Goal: Task Accomplishment & Management: Complete application form

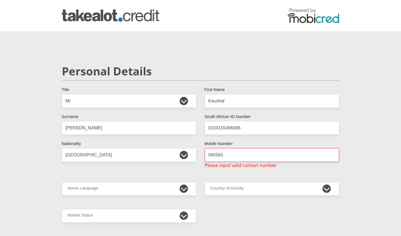
select select "Mr"
select select "ZAF"
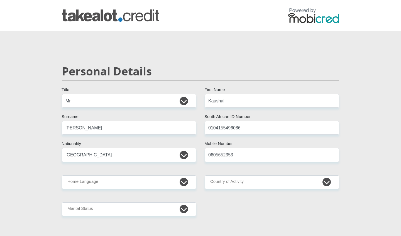
type input "0605652353"
select select "eng"
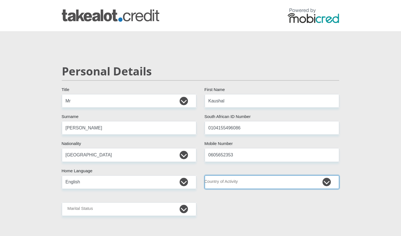
select select "ZAF"
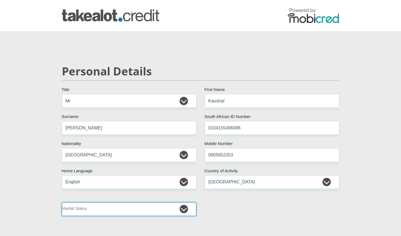
select select "2"
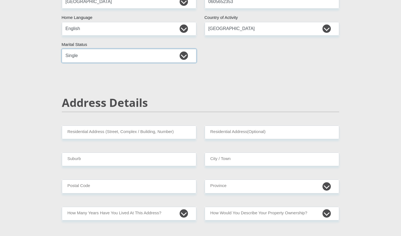
scroll to position [157, 0]
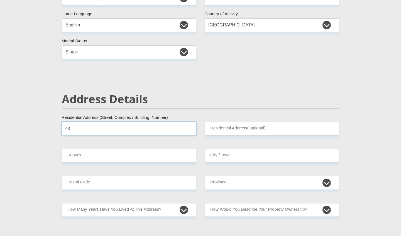
type input "^"
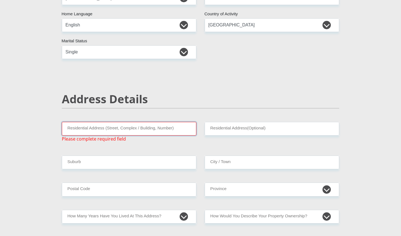
type input "^"
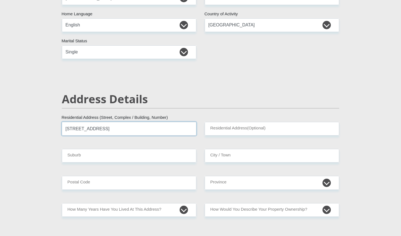
type input "63 Bergrivier drive"
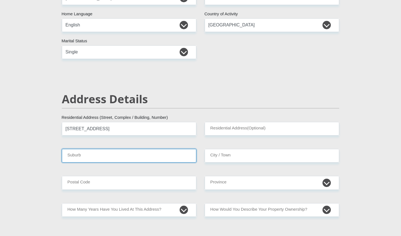
click at [180, 159] on input "Suburb" at bounding box center [129, 156] width 135 height 14
type input "Terenure"
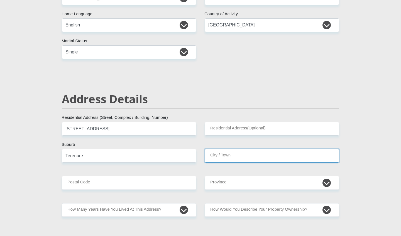
click at [220, 156] on input "City / Town" at bounding box center [272, 156] width 135 height 14
type input "Kem"
type input "Kempton Park"
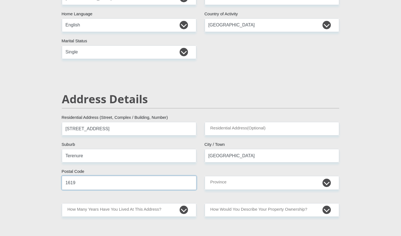
type input "1619"
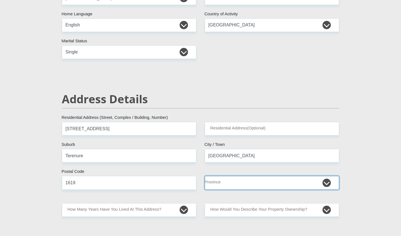
select select "Gauteng"
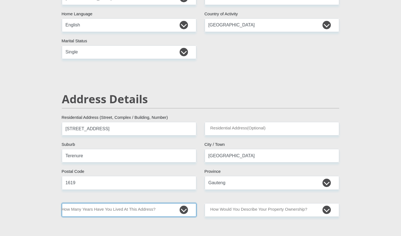
select select "4"
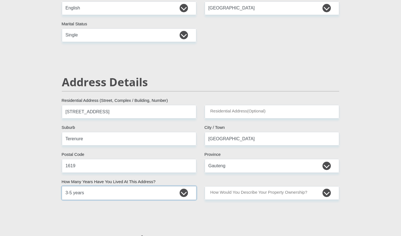
scroll to position [175, 0]
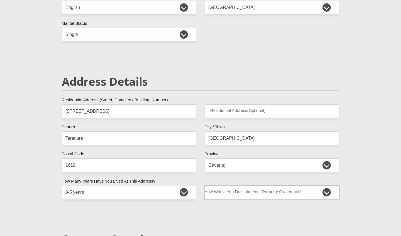
select select "parents"
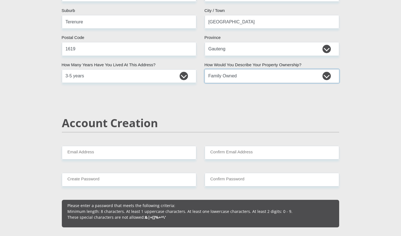
scroll to position [293, 0]
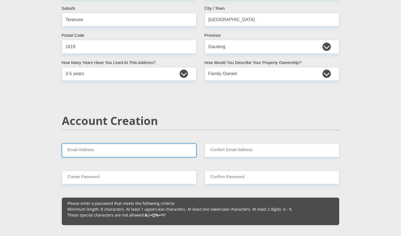
type input "KaushalGopi"
type input "Kaushal"
type input "Gopi"
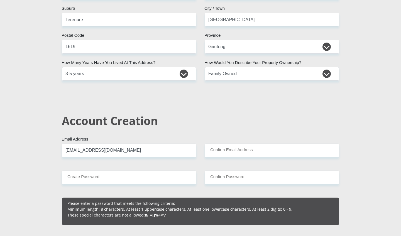
type input "Kaushal.gopi15@gmail.com"
drag, startPoint x: 142, startPoint y: 151, endPoint x: 57, endPoint y: 151, distance: 84.7
click at [223, 150] on input "Confirm Email Address" at bounding box center [272, 151] width 135 height 14
paste input "Kaushal.gopi15@gmail.com"
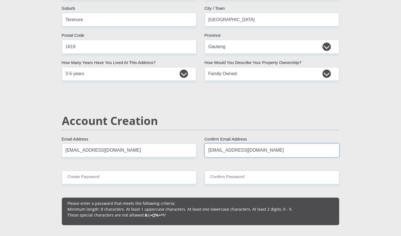
type input "Kaushal.gopi15@gmail.com"
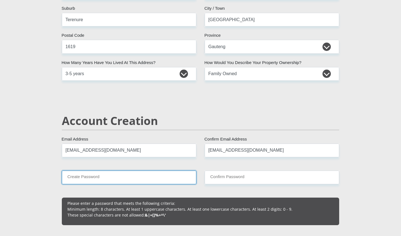
click at [103, 176] on input "Create Password" at bounding box center [129, 178] width 135 height 14
type input "Kaushal#G15"
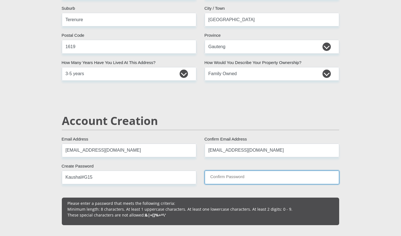
click at [232, 180] on input "Confirm Password" at bounding box center [272, 178] width 135 height 14
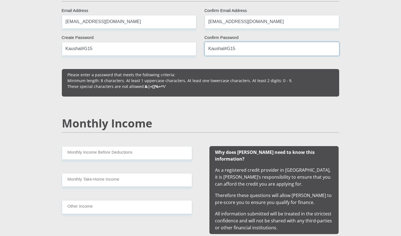
scroll to position [428, 0]
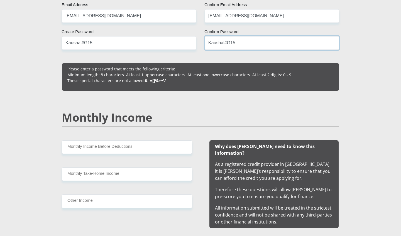
type input "Kaushal#G15"
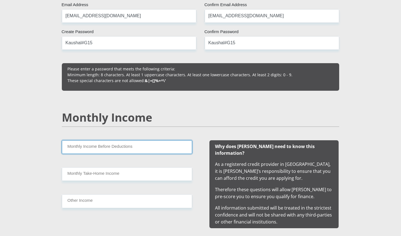
click at [118, 149] on input "Monthly Income Before Deductions" at bounding box center [127, 147] width 130 height 14
type input "22000"
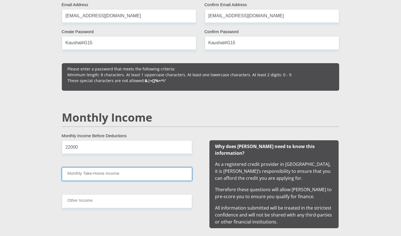
click at [102, 173] on input "Monthly Take-Home Income" at bounding box center [127, 174] width 130 height 14
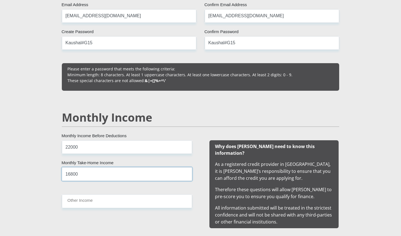
type input "16800"
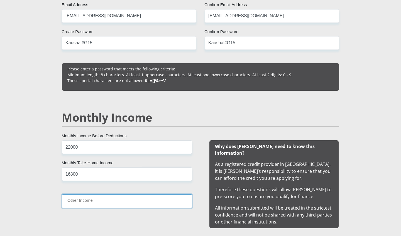
click at [82, 205] on input "Other Income" at bounding box center [127, 201] width 130 height 14
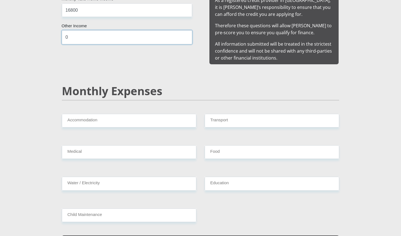
scroll to position [601, 0]
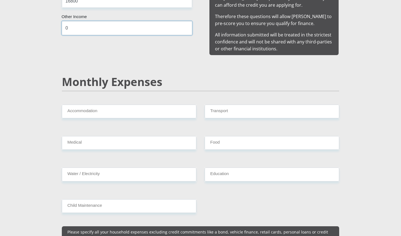
type input "0"
click at [102, 106] on input "Accommodation" at bounding box center [129, 112] width 135 height 14
type input "3000"
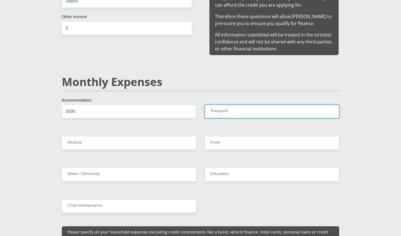
click at [228, 105] on input "Transport" at bounding box center [272, 112] width 135 height 14
type input "1000"
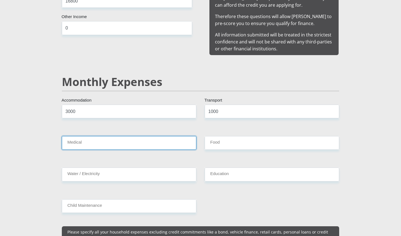
click at [132, 136] on input "Medical" at bounding box center [129, 143] width 135 height 14
type input "1"
type input "800"
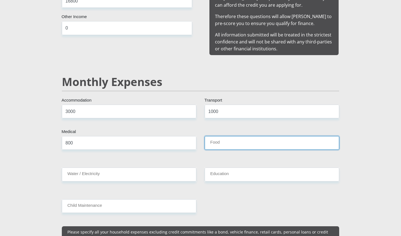
click at [237, 137] on input "Food" at bounding box center [272, 143] width 135 height 14
type input "1500"
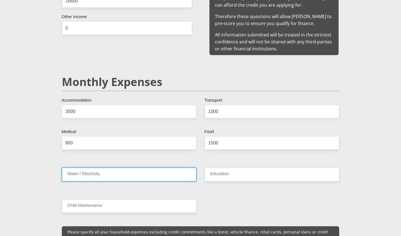
click at [107, 169] on input "Water / Electricity" at bounding box center [129, 175] width 135 height 14
type input "1000"
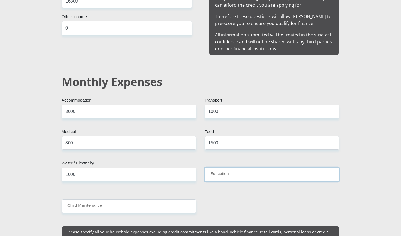
click at [236, 168] on input "Education" at bounding box center [272, 175] width 135 height 14
type input "0"
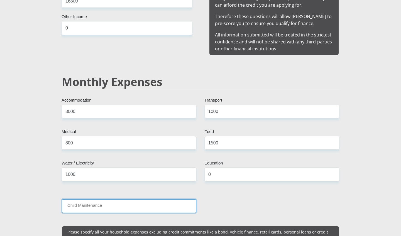
click at [151, 200] on input "Child Maintenance" at bounding box center [129, 206] width 135 height 14
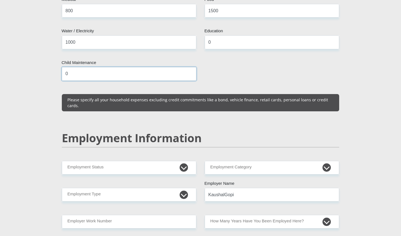
scroll to position [736, 0]
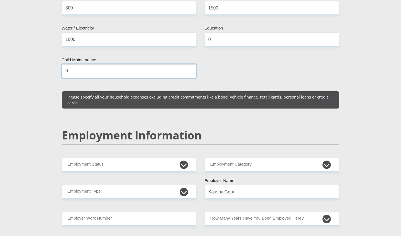
type input "0"
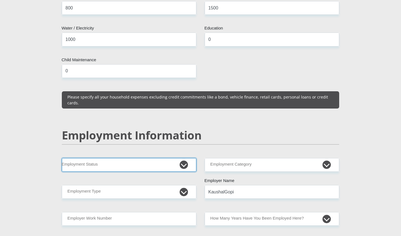
select select "1"
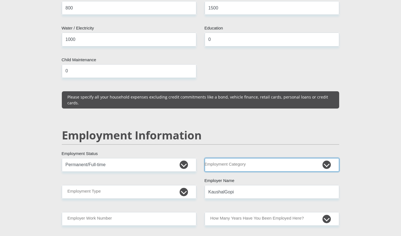
select select "14"
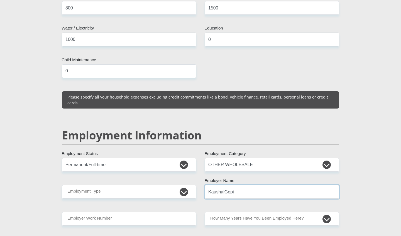
type input "KaushalGopi"
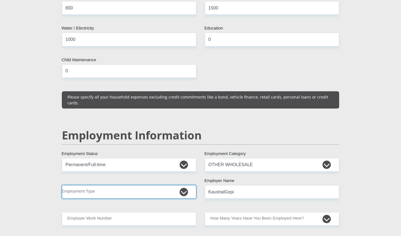
select select "Office Staff/Clerk"
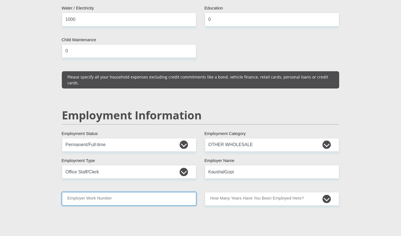
click at [134, 192] on input "Employer Work Number" at bounding box center [129, 199] width 135 height 14
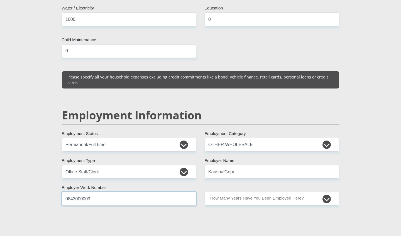
type input "0843000003"
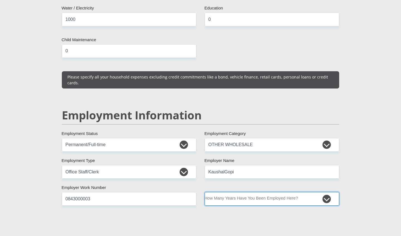
select select "24"
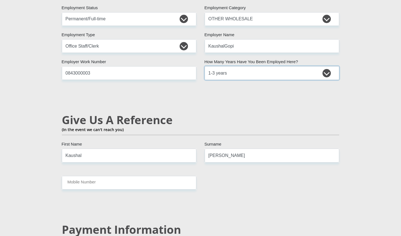
scroll to position [883, 0]
drag, startPoint x: 154, startPoint y: 143, endPoint x: 85, endPoint y: 141, distance: 68.9
type input "K"
type input "Melesha"
type input "G"
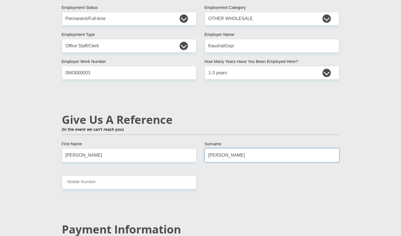
type input "mangaroo"
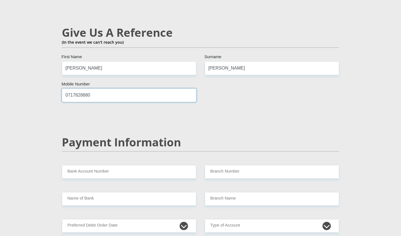
scroll to position [972, 0]
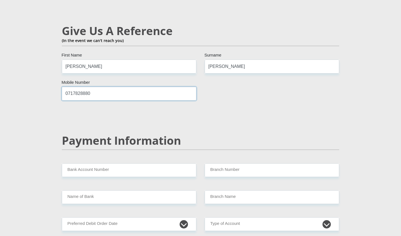
type input "0717828880"
click at [98, 164] on input "Bank Account Number" at bounding box center [129, 171] width 135 height 14
type input "62941533269"
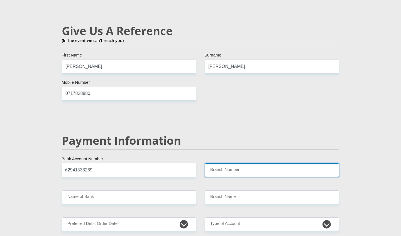
click at [223, 164] on input "Branch Number" at bounding box center [272, 171] width 135 height 14
type input "220325"
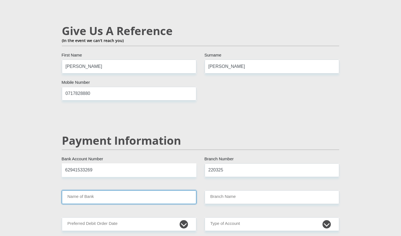
click at [159, 191] on input "Name of Bank" at bounding box center [129, 198] width 135 height 14
type input "FIRSTRAND BANK"
type input "ESTCOURT 220"
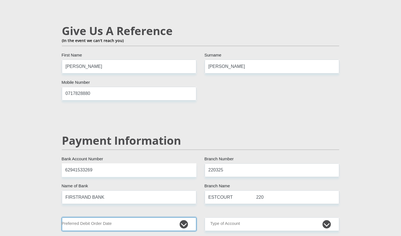
select select "1"
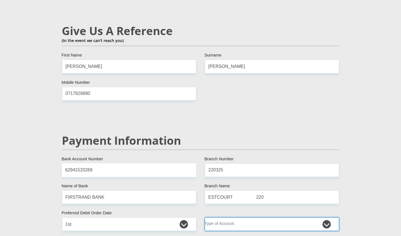
select select "CUR"
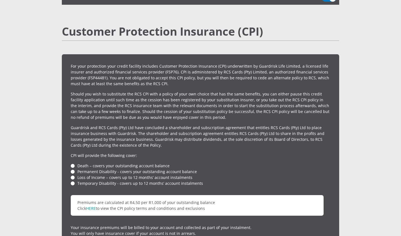
scroll to position [1249, 0]
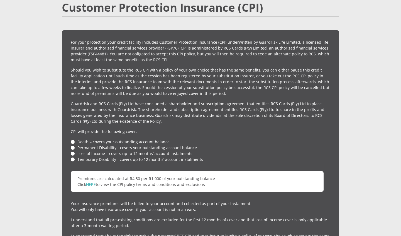
click at [73, 139] on li "Death – covers your outstanding account balance" at bounding box center [201, 142] width 260 height 6
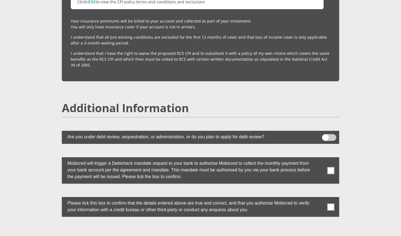
scroll to position [1439, 0]
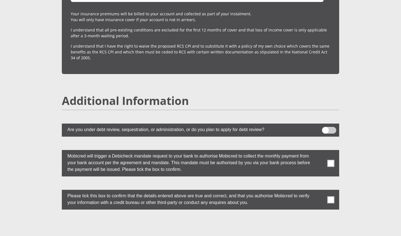
click at [334, 160] on span at bounding box center [331, 163] width 7 height 7
click at [320, 152] on input "checkbox" at bounding box center [320, 152] width 0 height 0
click at [333, 196] on span at bounding box center [331, 199] width 7 height 7
click at [320, 191] on input "checkbox" at bounding box center [320, 191] width 0 height 0
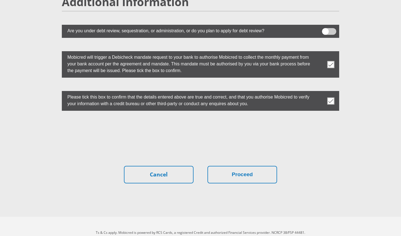
scroll to position [1537, 0]
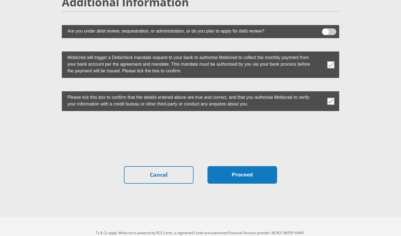
click at [256, 166] on button "Proceed" at bounding box center [243, 175] width 70 height 18
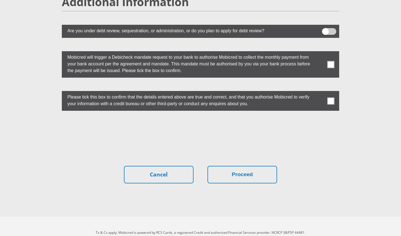
scroll to position [1537, 0]
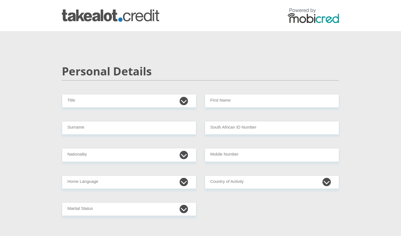
scroll to position [0, 0]
select select "Mr"
type input "k"
type input "Ka"
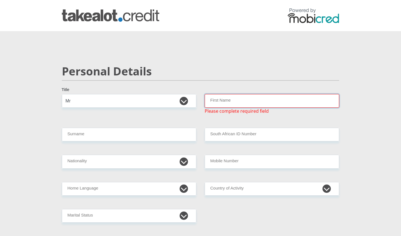
type input "Kaushal"
type input "Gopi"
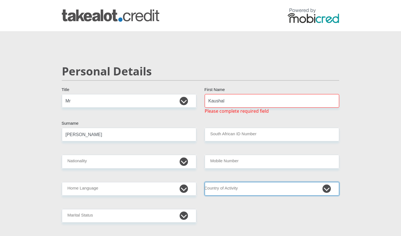
select select "ZAF"
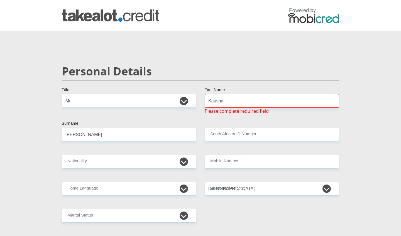
type input "63 Bergrivier Drive"
type input "Kempton Park"
type input "1619"
select select "Gauteng"
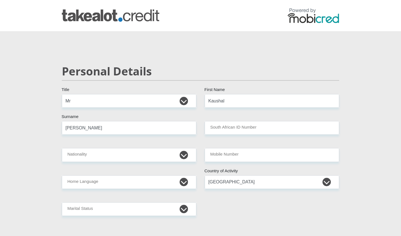
type input "KaushalGopi"
type input "Kaushal"
type input "Gopi"
click at [240, 125] on input "South African ID Number" at bounding box center [272, 128] width 135 height 14
type input "0104155496086"
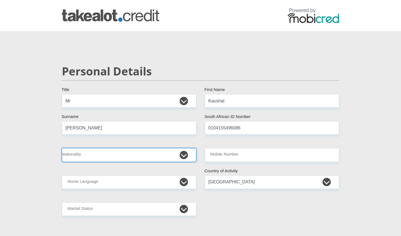
select select "ZAF"
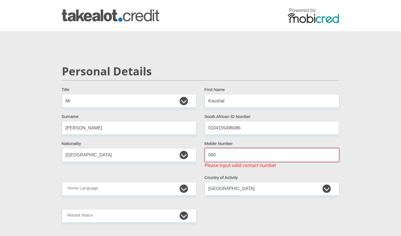
click at [238, 152] on input "060" at bounding box center [272, 155] width 135 height 14
click at [229, 156] on input "060" at bounding box center [272, 155] width 135 height 14
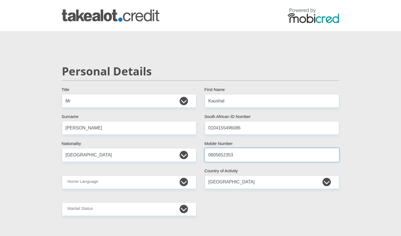
type input "0605652353"
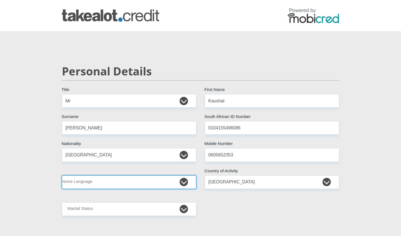
select select "eng"
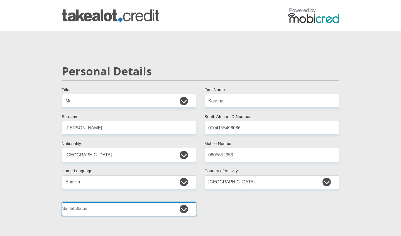
select select "2"
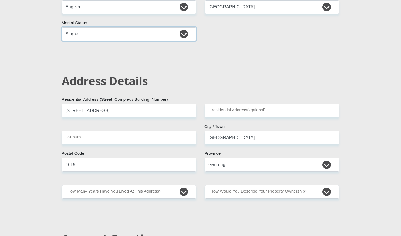
scroll to position [176, 0]
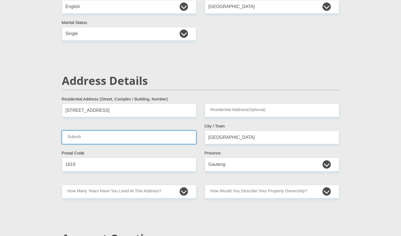
click at [87, 141] on input "Suburb" at bounding box center [129, 138] width 135 height 14
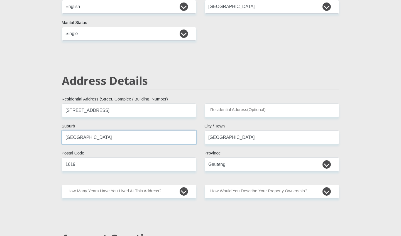
type input "Kempton Park"
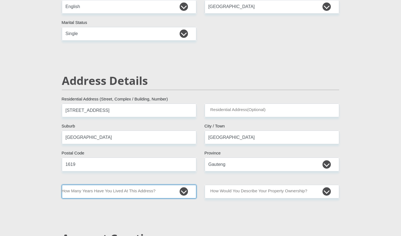
select select "5"
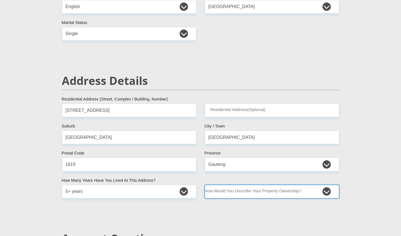
select select "parents"
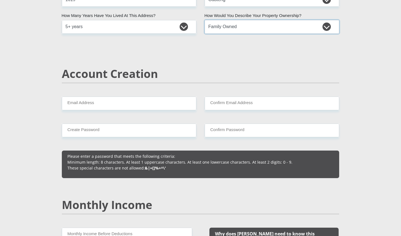
scroll to position [342, 0]
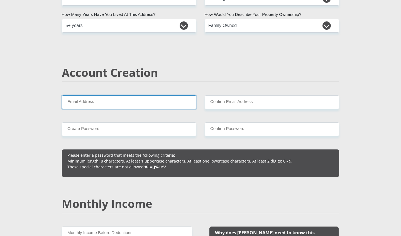
type input "[EMAIL_ADDRESS][DOMAIN_NAME]"
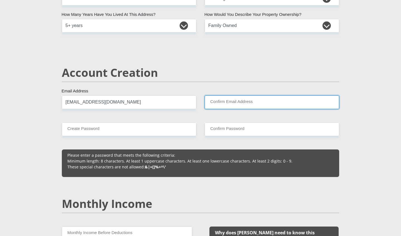
type input "[EMAIL_ADDRESS][DOMAIN_NAME]"
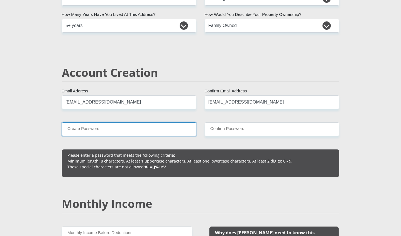
click at [163, 127] on input "Create Password" at bounding box center [129, 130] width 135 height 14
type input "Kaushal#G15"
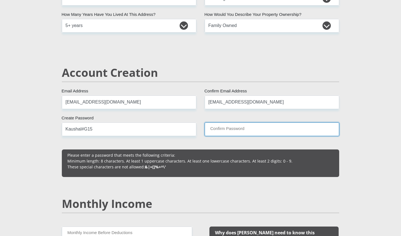
click at [249, 129] on input "Confirm Password" at bounding box center [272, 130] width 135 height 14
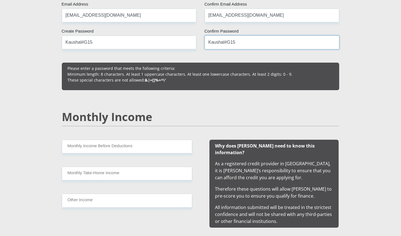
scroll to position [434, 0]
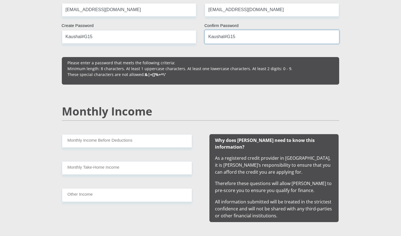
type input "Kaushal#G15"
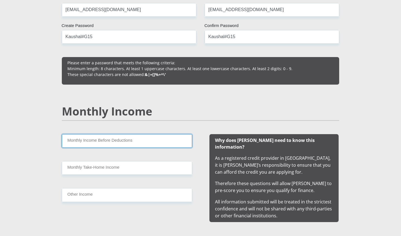
click at [147, 143] on input "Monthly Income Before Deductions" at bounding box center [127, 141] width 130 height 14
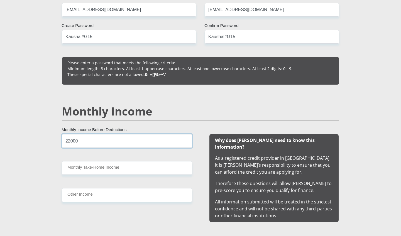
type input "22000"
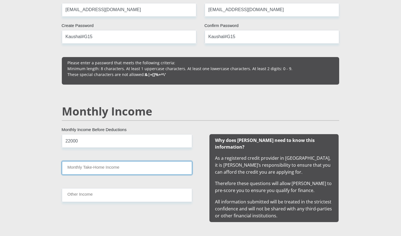
click at [133, 168] on input "Monthly Take-Home Income" at bounding box center [127, 168] width 130 height 14
type input "16800"
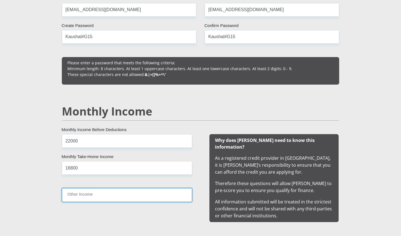
click at [122, 193] on input "Other Income" at bounding box center [127, 195] width 130 height 14
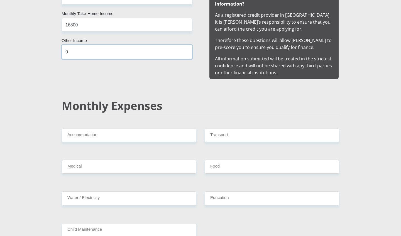
scroll to position [589, 0]
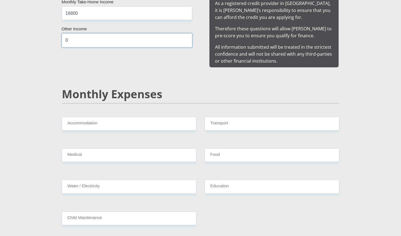
type input "0"
click at [96, 120] on input "Accommodation" at bounding box center [129, 124] width 135 height 14
type input "3000"
click at [201, 117] on div "Transport" at bounding box center [272, 126] width 143 height 18
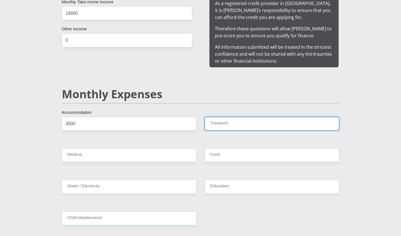
click at [228, 117] on input "Transport" at bounding box center [272, 124] width 135 height 14
type input "1000"
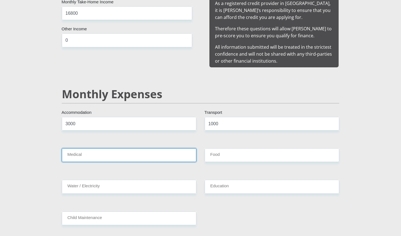
click at [174, 149] on input "Medical" at bounding box center [129, 156] width 135 height 14
type input "800"
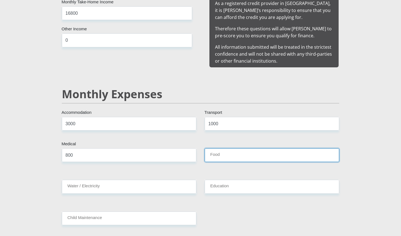
click at [230, 149] on input "Food" at bounding box center [272, 156] width 135 height 14
type input "1000"
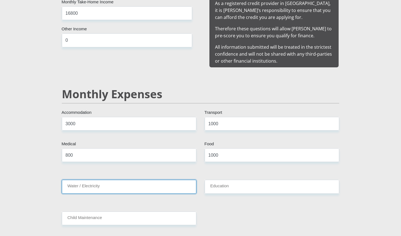
click at [188, 182] on input "Water / Electricity" at bounding box center [129, 187] width 135 height 14
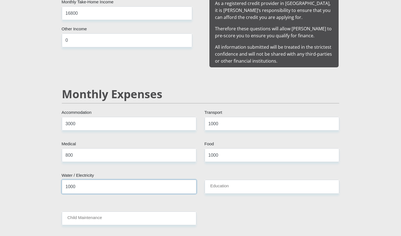
type input "1000"
click at [225, 149] on input "1000" at bounding box center [272, 156] width 135 height 14
type input "1500"
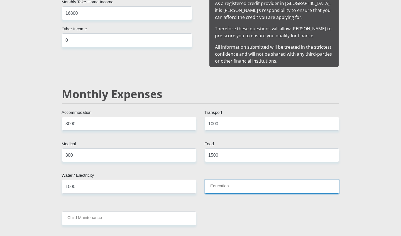
click at [232, 181] on input "Education" at bounding box center [272, 187] width 135 height 14
type input "0"
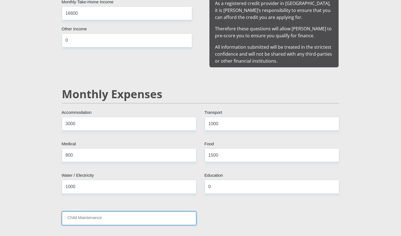
click at [186, 217] on input "Child Maintenance" at bounding box center [129, 219] width 135 height 14
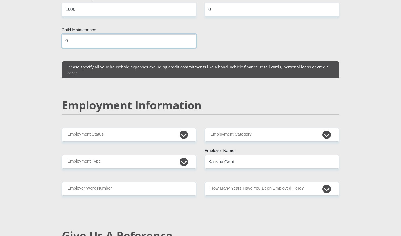
scroll to position [784, 0]
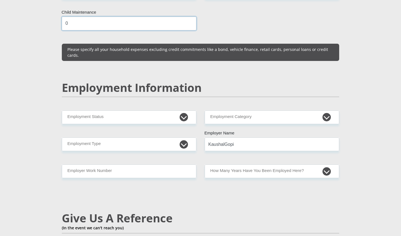
type input "0"
select select "1"
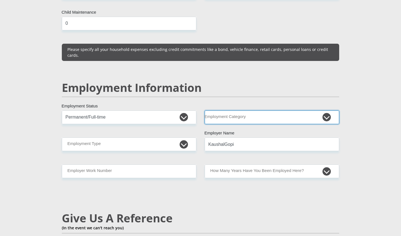
select select "2"
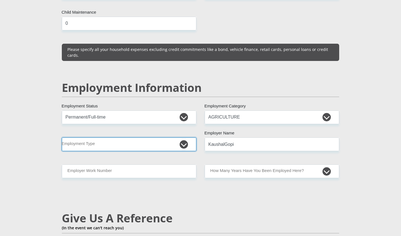
select select "Production/Manufacturing"
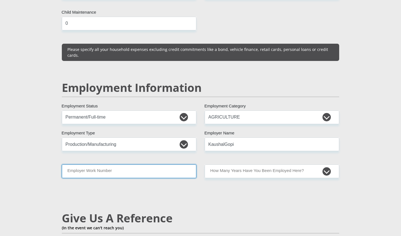
click at [158, 165] on input "Employer Work Number" at bounding box center [129, 172] width 135 height 14
type input "0843000003"
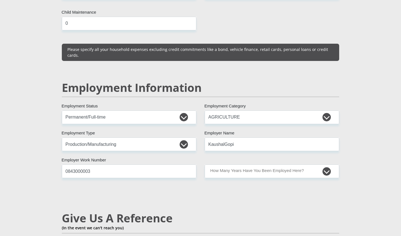
click at [236, 150] on div "Mr Ms Mrs Dr Other Title Kaushal First Name Gopi Surname 0104155496086 South Af…" at bounding box center [201, 104] width 286 height 1589
select select "24"
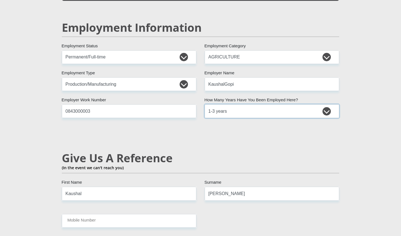
scroll to position [850, 0]
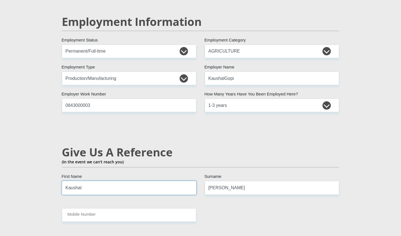
drag, startPoint x: 158, startPoint y: 174, endPoint x: 3, endPoint y: 169, distance: 154.4
type input "Melesha"
click at [239, 168] on div "Give Us A Reference (In the event we can't reach you)" at bounding box center [201, 163] width 286 height 35
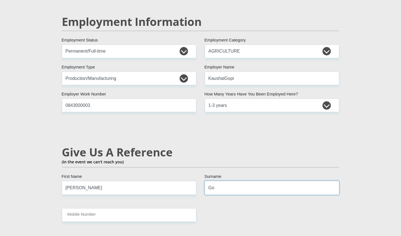
type input "G"
type input "Mangaroo"
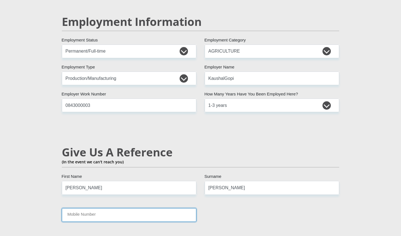
click at [161, 208] on input "Mobile Number" at bounding box center [129, 215] width 135 height 14
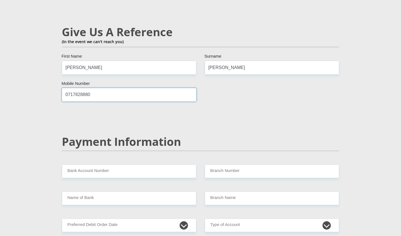
scroll to position [971, 0]
type input "0717828880"
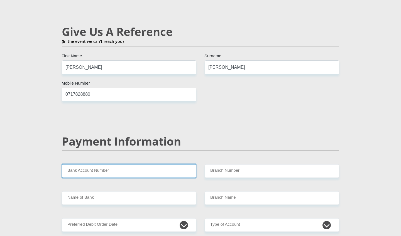
click at [86, 164] on input "Bank Account Number" at bounding box center [129, 171] width 135 height 14
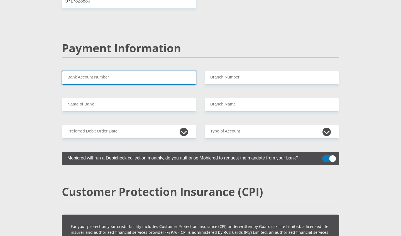
scroll to position [1064, 0]
type input "62941533269"
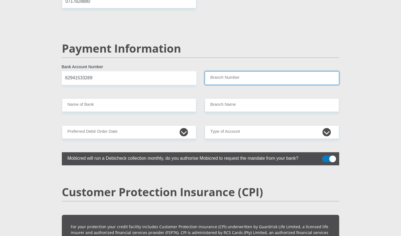
click at [224, 71] on input "Branch Number" at bounding box center [272, 78] width 135 height 14
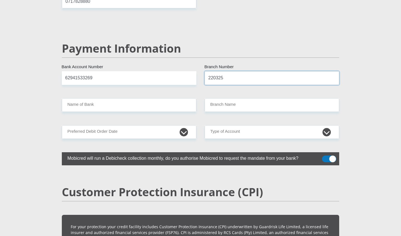
type input "220325"
type input "FIRSTRAND BANK"
type input "ESTCOURT 220"
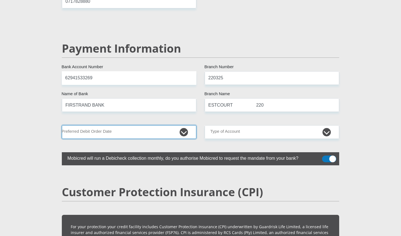
select select "1"
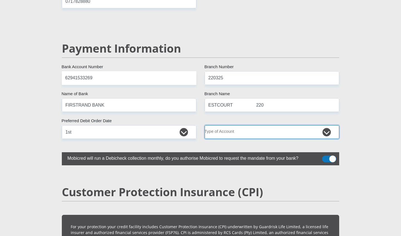
select select "CUR"
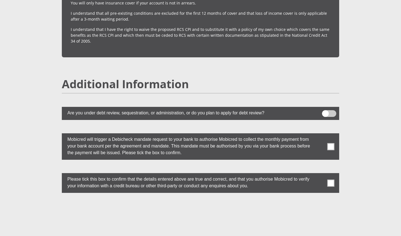
scroll to position [1461, 0]
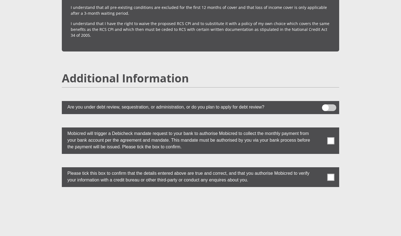
click at [333, 137] on span at bounding box center [331, 140] width 7 height 7
click at [320, 129] on input "checkbox" at bounding box center [320, 129] width 0 height 0
click at [334, 174] on span at bounding box center [331, 177] width 7 height 7
click at [320, 169] on input "checkbox" at bounding box center [320, 169] width 0 height 0
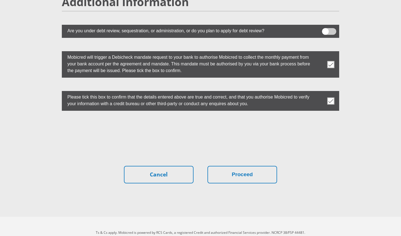
scroll to position [1537, 0]
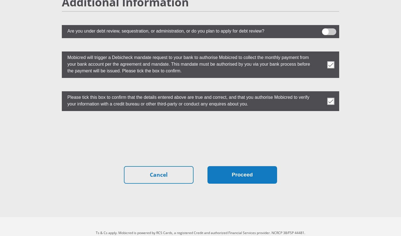
click at [250, 166] on button "Proceed" at bounding box center [243, 175] width 70 height 18
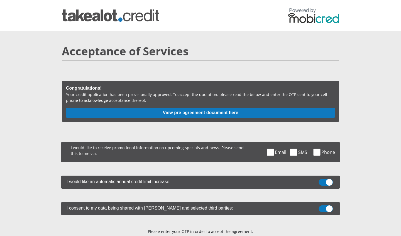
click at [206, 113] on button "View pre-agreement document here" at bounding box center [200, 113] width 269 height 10
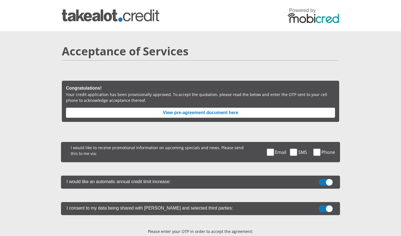
click at [272, 154] on span at bounding box center [270, 152] width 7 height 7
click at [276, 143] on input "Email" at bounding box center [276, 143] width 0 height 0
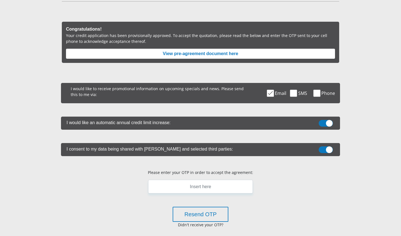
scroll to position [61, 0]
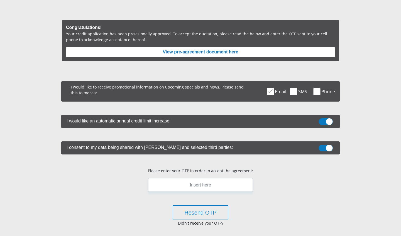
click at [327, 119] on span at bounding box center [326, 121] width 14 height 7
click at [326, 120] on input "checkbox" at bounding box center [326, 120] width 0 height 0
click at [328, 149] on span at bounding box center [326, 148] width 14 height 7
click at [326, 146] on input "checkbox" at bounding box center [326, 146] width 0 height 0
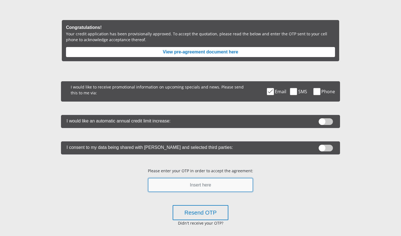
click at [217, 183] on input "text" at bounding box center [200, 185] width 105 height 14
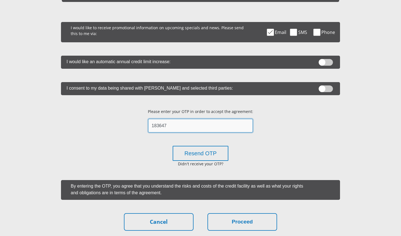
scroll to position [138, 0]
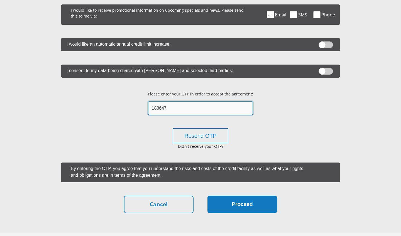
type input "183647"
click at [243, 204] on button "Proceed" at bounding box center [243, 205] width 70 height 18
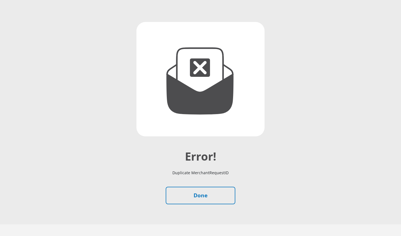
scroll to position [47, 0]
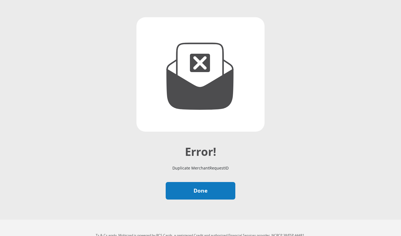
click at [201, 192] on link "Done" at bounding box center [201, 191] width 70 height 18
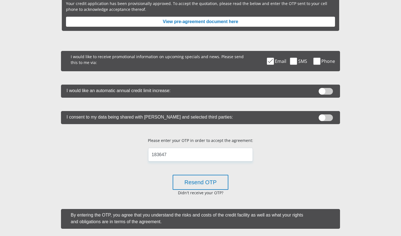
scroll to position [92, 0]
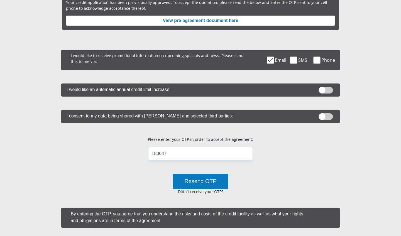
click at [201, 183] on button "Resend OTP" at bounding box center [201, 181] width 56 height 15
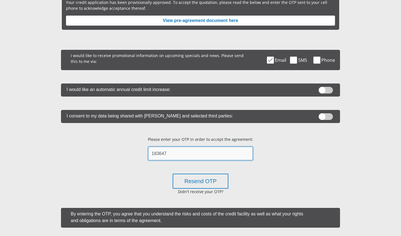
drag, startPoint x: 206, startPoint y: 151, endPoint x: 119, endPoint y: 150, distance: 87.5
click at [119, 150] on div "I would like to receive promotional information on upcoming specials and news. …" at bounding box center [200, 154] width 279 height 209
drag, startPoint x: 173, startPoint y: 152, endPoint x: 127, endPoint y: 151, distance: 46.3
click at [127, 151] on div "I would like to receive promotional information on upcoming specials and news. …" at bounding box center [200, 154] width 279 height 209
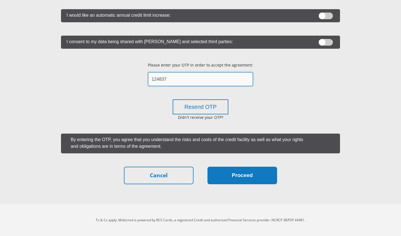
scroll to position [166, 0]
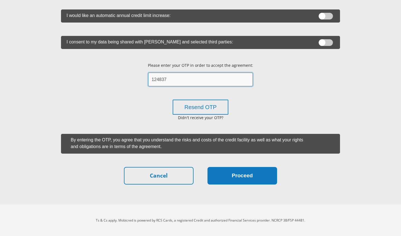
type input "124837"
click at [261, 176] on button "Proceed" at bounding box center [243, 176] width 70 height 18
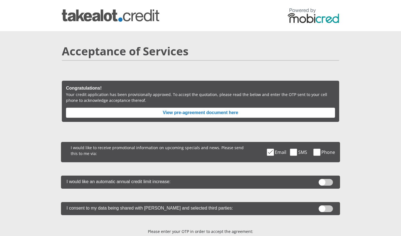
scroll to position [166, 0]
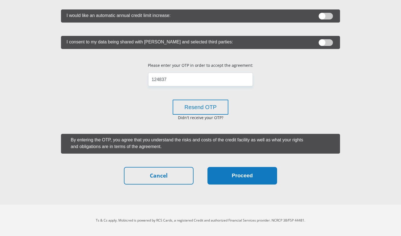
click at [238, 175] on button "Proceed" at bounding box center [243, 176] width 70 height 18
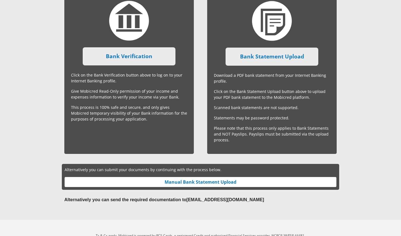
scroll to position [145, 0]
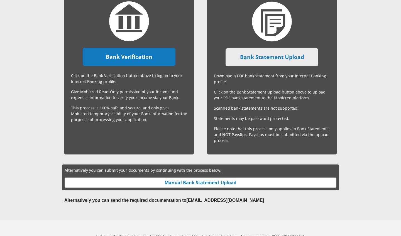
click at [136, 62] on link "Bank Verification" at bounding box center [129, 57] width 93 height 18
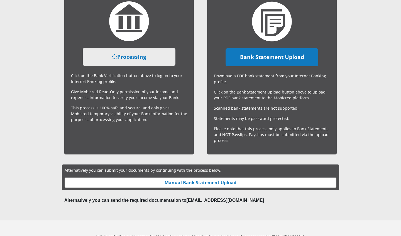
click at [269, 57] on link "Bank Statement Upload" at bounding box center [272, 57] width 93 height 18
click at [278, 59] on link "Processing" at bounding box center [272, 57] width 93 height 18
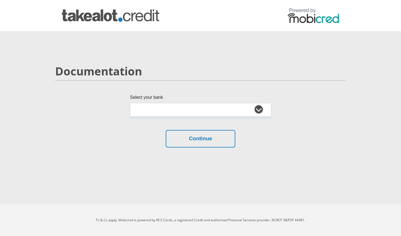
select select "{"id":"1","title":"First National Bank","institution":"Rand Merchant Bank","ali…"
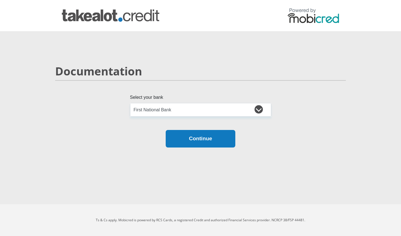
click at [202, 135] on button "Continue" at bounding box center [201, 139] width 70 height 18
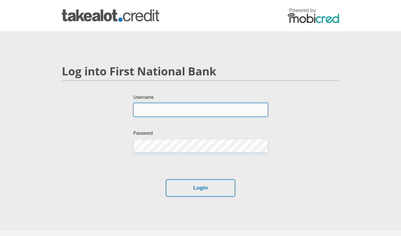
click at [174, 114] on input "Username" at bounding box center [200, 110] width 135 height 14
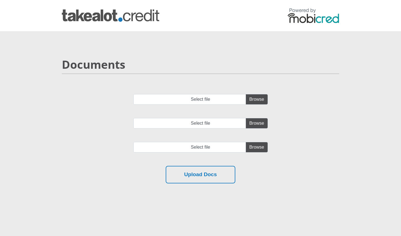
type input "C:\fakepath\8a115022df9c329da0e425fe98602b96.pdf"
type input "C:\fakepath\50983b4a300f9b1d9e4d30c800097e9d.pdf"
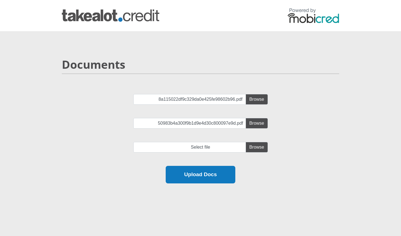
click at [227, 175] on button "Upload Docs" at bounding box center [201, 175] width 70 height 18
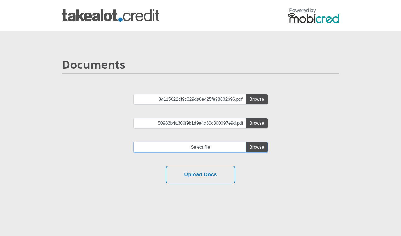
type input "C:\fakepath\c6c872640e9a9508753003b628fe87bb.pdf"
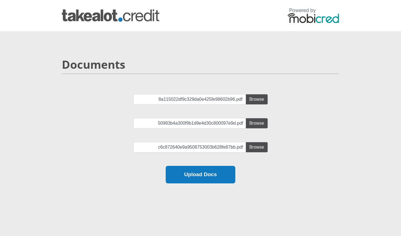
click at [216, 176] on button "Upload Docs" at bounding box center [201, 175] width 70 height 18
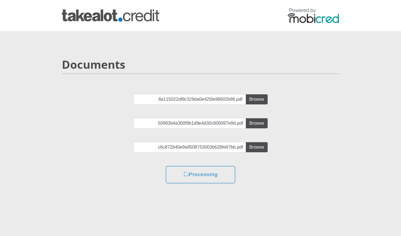
click at [275, 23] on div at bounding box center [201, 16] width 318 height 18
click at [275, 47] on div "Documents 8a115022df9c329da0e425fe98602b96.pdf 50983b4a300f9b1d9e4d30c800097e9d…" at bounding box center [201, 128] width 318 height 166
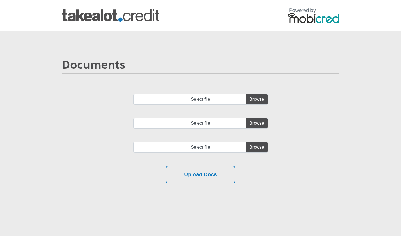
type input "C:\fakepath\8a115022df9c329da0e425fe98602b96.pdf"
type input "C:\fakepath\50983b4a300f9b1d9e4d30c800097e9d.pdf"
type input "C:\fakepath\c6c872640e9a9508753003b628fe87bb.pdf"
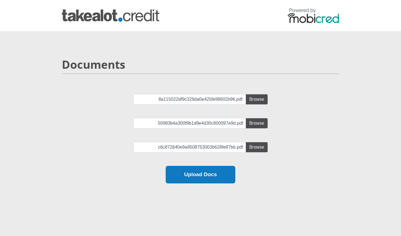
click at [211, 175] on button "Upload Docs" at bounding box center [201, 175] width 70 height 18
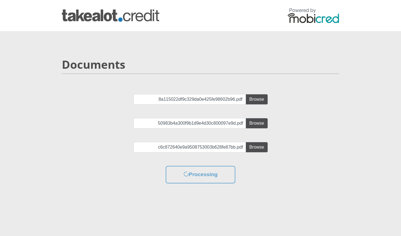
click at [325, 64] on h2 "Documents" at bounding box center [201, 64] width 278 height 13
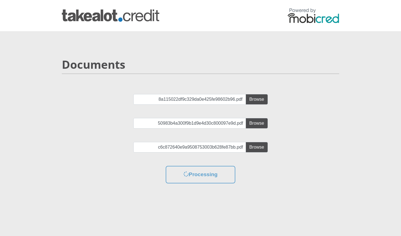
click at [325, 64] on h2 "Documents" at bounding box center [201, 64] width 278 height 13
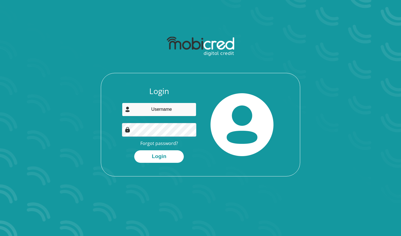
click at [169, 111] on input "email" at bounding box center [159, 110] width 75 height 14
type input "[EMAIL_ADDRESS][DOMAIN_NAME]"
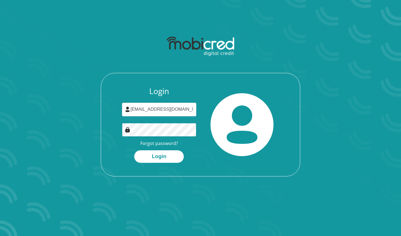
click at [159, 156] on button "Login" at bounding box center [159, 156] width 50 height 13
click at [108, 127] on div "Login kaushal.gopi15@gmail.com Forgot password? Processing" at bounding box center [200, 132] width 199 height 90
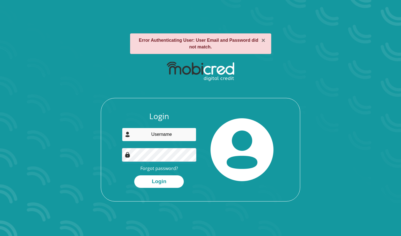
type input "[EMAIL_ADDRESS][DOMAIN_NAME]"
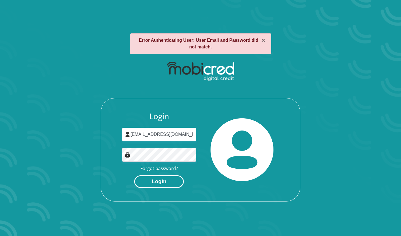
click at [171, 179] on button "Login" at bounding box center [159, 182] width 50 height 13
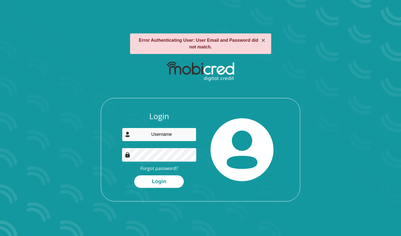
type input "[EMAIL_ADDRESS][DOMAIN_NAME]"
click at [159, 181] on button "Login" at bounding box center [159, 182] width 50 height 13
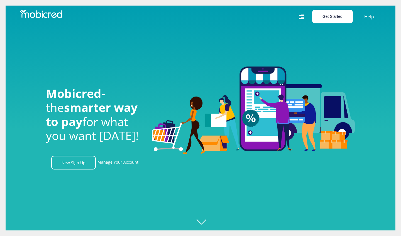
click at [342, 14] on button "Get Started" at bounding box center [332, 17] width 41 height 14
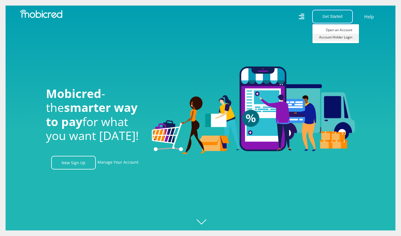
scroll to position [0, 397]
click at [344, 37] on link "Account Holder Login" at bounding box center [336, 37] width 47 height 7
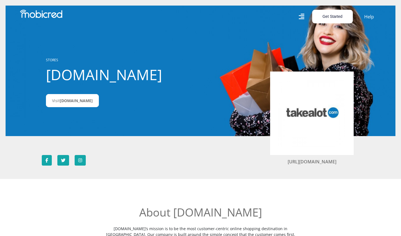
click at [334, 20] on button "Get Started" at bounding box center [332, 17] width 41 height 14
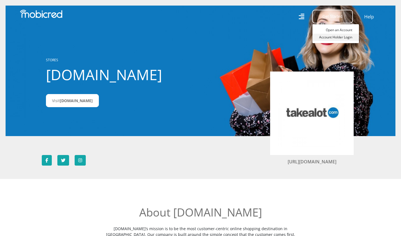
click at [334, 37] on link "Account Holder Login" at bounding box center [336, 37] width 47 height 7
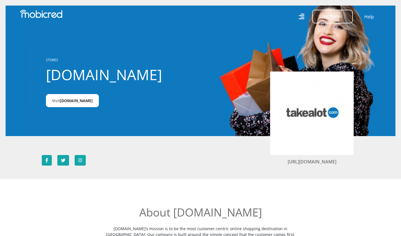
click at [75, 102] on span "[DOMAIN_NAME]" at bounding box center [76, 100] width 33 height 5
click at [346, 19] on button "Get Started" at bounding box center [332, 17] width 41 height 14
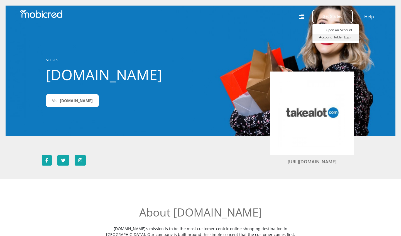
click at [342, 37] on link "Account Holder Login" at bounding box center [336, 37] width 47 height 7
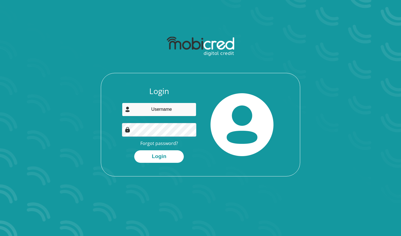
type input "[EMAIL_ADDRESS][DOMAIN_NAME]"
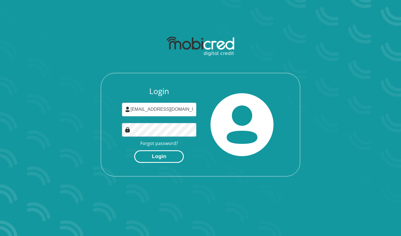
click at [164, 157] on button "Login" at bounding box center [159, 156] width 50 height 13
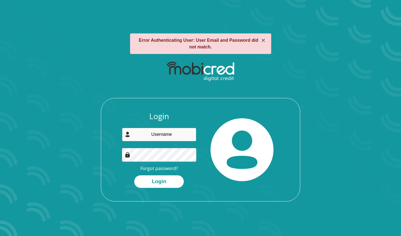
type input "[EMAIL_ADDRESS][DOMAIN_NAME]"
click at [159, 181] on button "Login" at bounding box center [159, 182] width 50 height 13
click at [164, 170] on link "Forgot password?" at bounding box center [159, 169] width 38 height 6
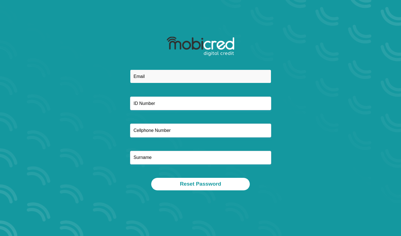
type input "[EMAIL_ADDRESS][DOMAIN_NAME]"
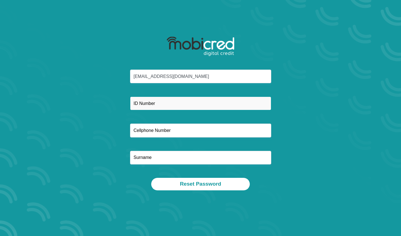
click at [201, 104] on input "text" at bounding box center [200, 104] width 141 height 14
type input "0104155496086"
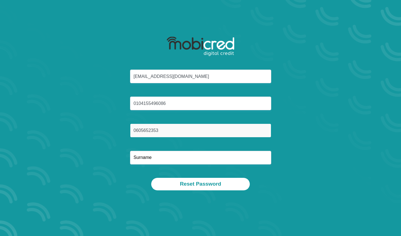
type input "0605652353"
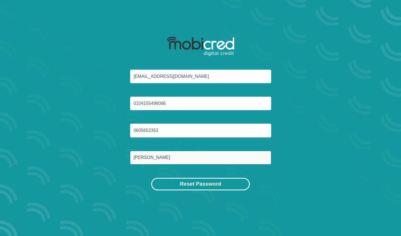
type input "[PERSON_NAME]"
click at [231, 183] on button "Reset Password" at bounding box center [200, 184] width 99 height 13
